Goal: Task Accomplishment & Management: Use online tool/utility

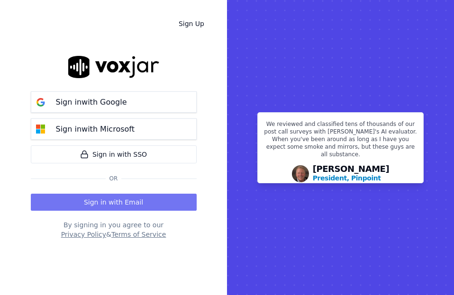
click at [80, 197] on button "Sign in with Email" at bounding box center [114, 202] width 166 height 17
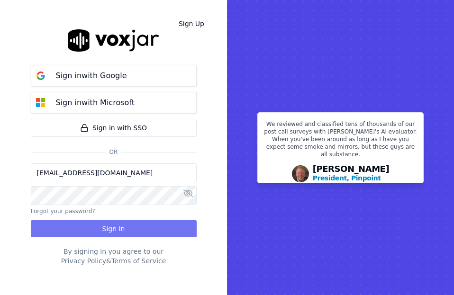
click at [72, 228] on button "Sign In" at bounding box center [114, 228] width 166 height 17
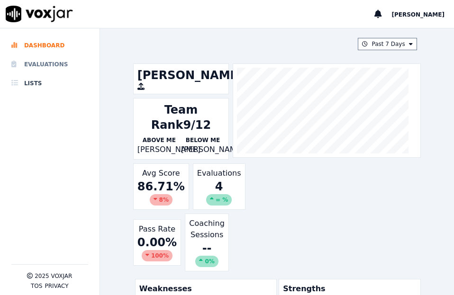
click at [46, 66] on li "Evaluations" at bounding box center [49, 64] width 77 height 19
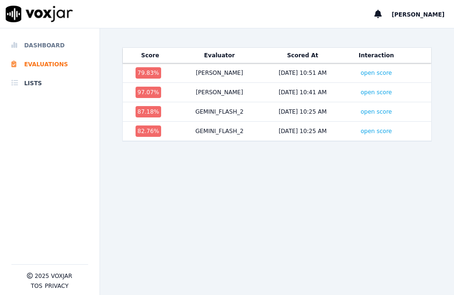
click at [53, 45] on li "Dashboard" at bounding box center [49, 45] width 77 height 19
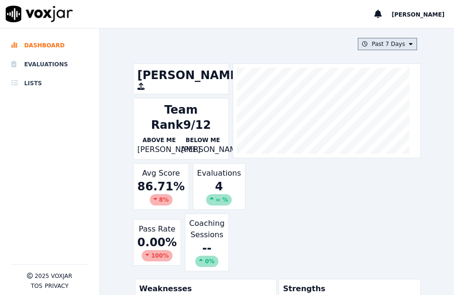
click at [367, 39] on button "Past 7 Days" at bounding box center [386, 44] width 59 height 12
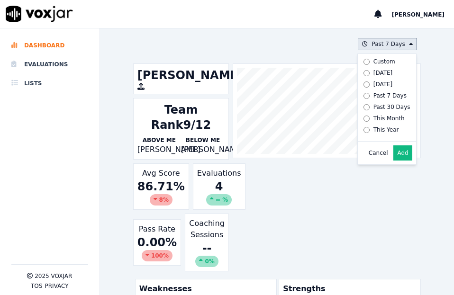
click at [373, 128] on div "This Year" at bounding box center [386, 130] width 26 height 8
click at [393, 160] on button "Add" at bounding box center [402, 152] width 18 height 15
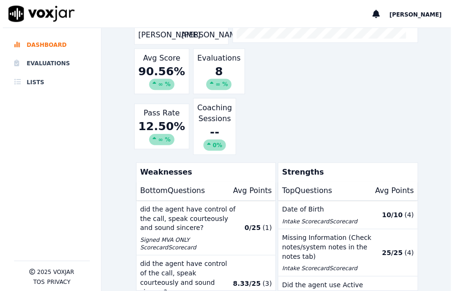
scroll to position [155, 0]
